Goal: Check status: Check status

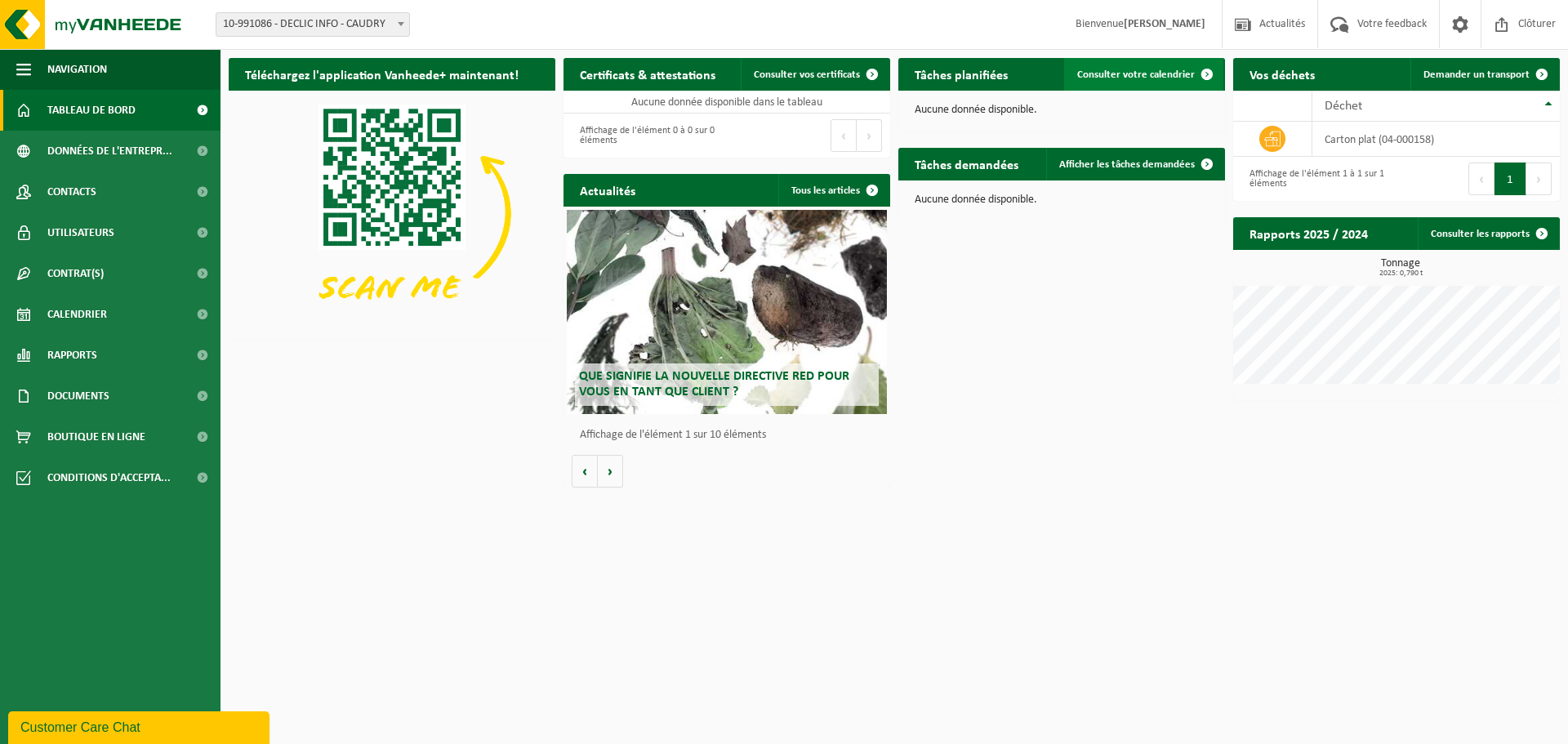
click at [1147, 77] on span "Consulter votre calendrier" at bounding box center [1136, 74] width 117 height 11
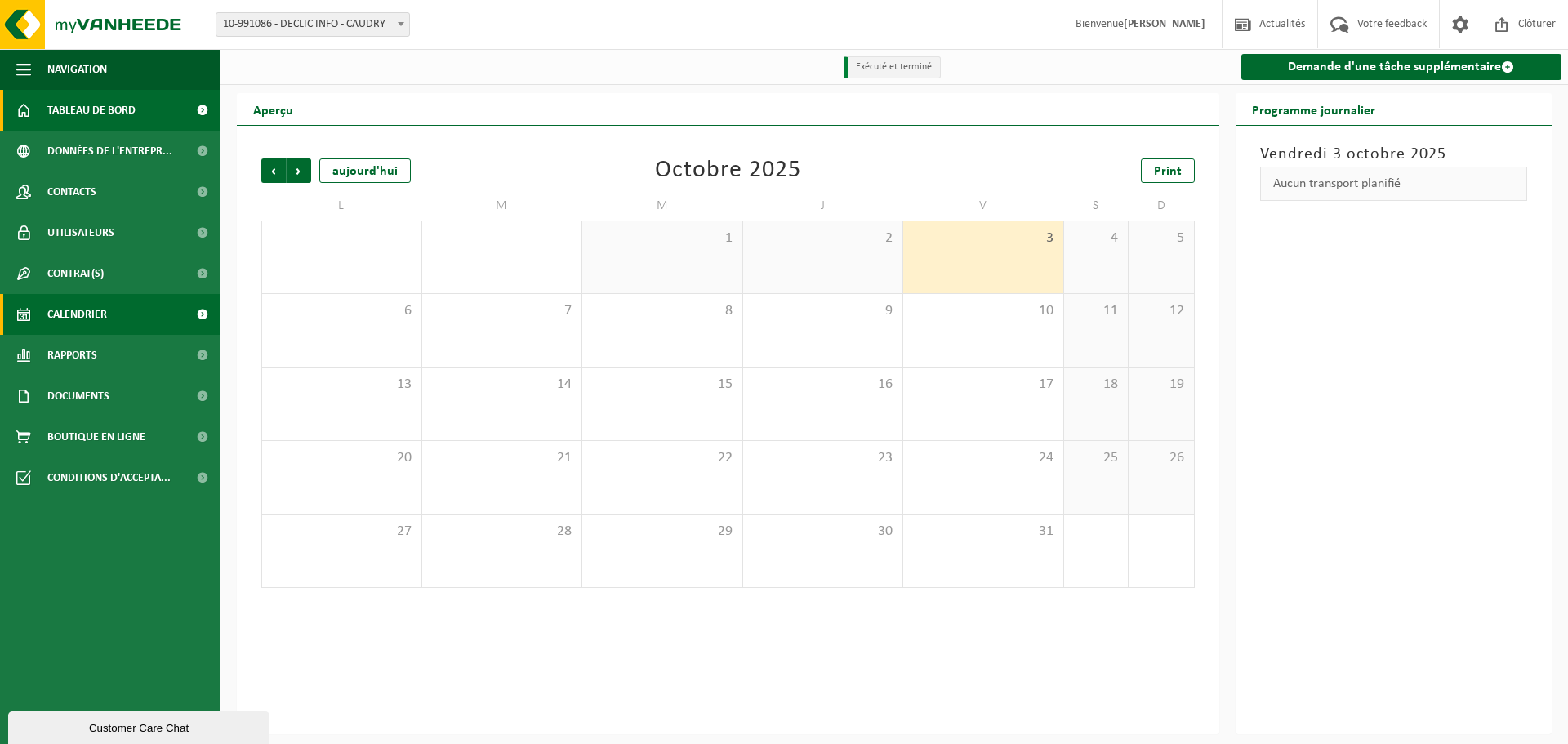
click at [58, 100] on span "Tableau de bord" at bounding box center [91, 110] width 89 height 40
